Goal: Navigation & Orientation: Find specific page/section

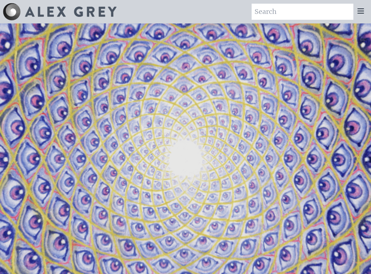
click at [364, 10] on icon at bounding box center [360, 11] width 9 height 9
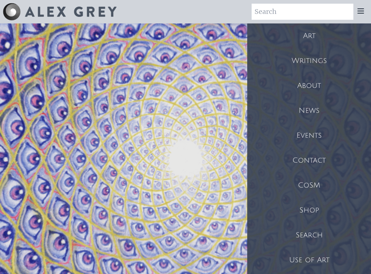
click at [307, 33] on div "Art" at bounding box center [309, 35] width 124 height 25
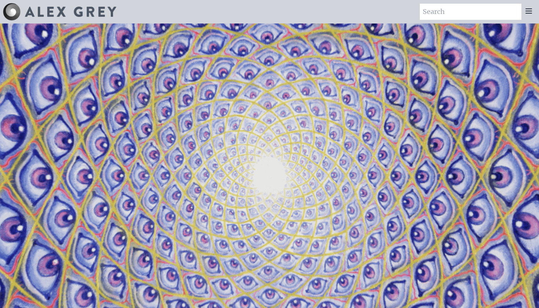
click at [528, 12] on icon at bounding box center [529, 11] width 9 height 9
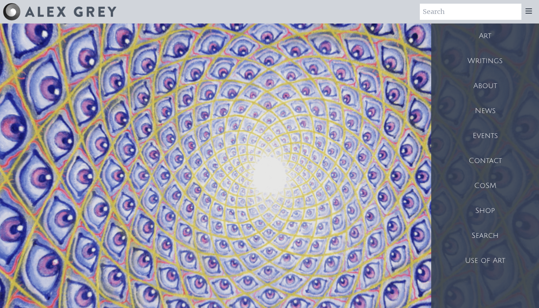
click at [492, 207] on div "Shop" at bounding box center [486, 210] width 108 height 25
click at [498, 181] on div "CoSM" at bounding box center [486, 185] width 108 height 25
